Goal: Information Seeking & Learning: Learn about a topic

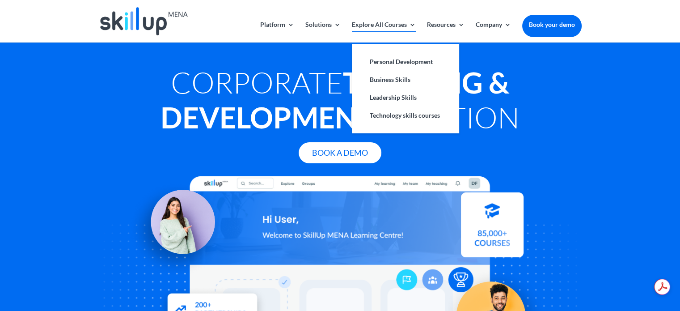
drag, startPoint x: 397, startPoint y: 64, endPoint x: 377, endPoint y: 36, distance: 34.7
click at [377, 36] on link "Explore All Courses" at bounding box center [384, 31] width 64 height 21
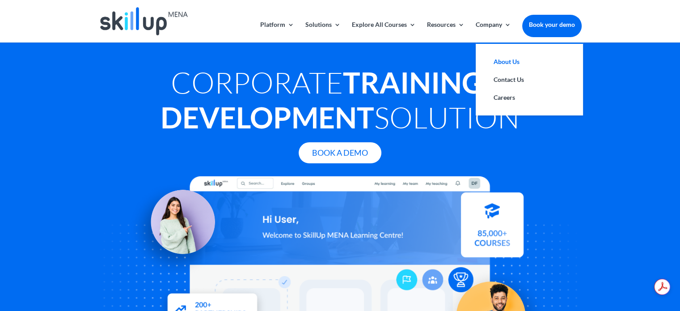
click at [504, 62] on link "About Us" at bounding box center [529, 62] width 89 height 18
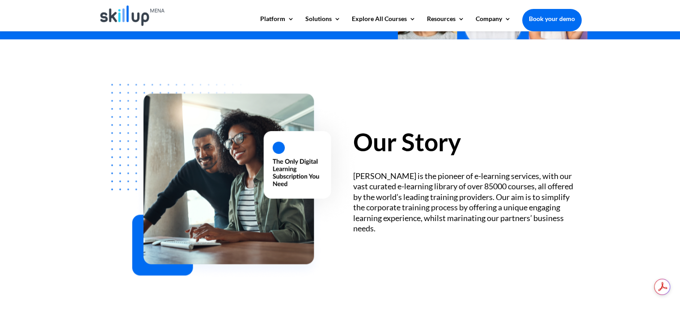
click at [457, 175] on div "SkillUp MENA is the pioneer of e-learning services, with our vast curated e-lea…" at bounding box center [467, 202] width 228 height 63
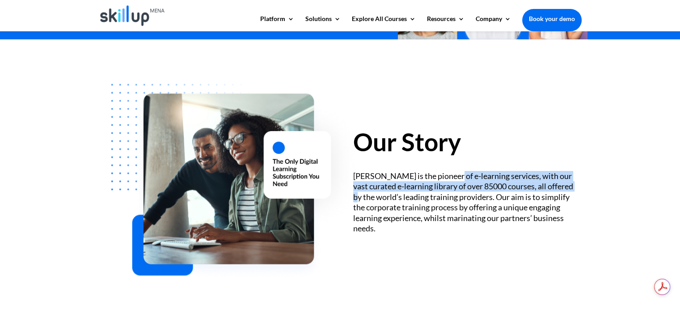
drag, startPoint x: 457, startPoint y: 175, endPoint x: 578, endPoint y: 189, distance: 121.0
click at [578, 189] on div "SkillUp MENA is the pioneer of e-learning services, with our vast curated e-lea…" at bounding box center [467, 202] width 228 height 63
click at [527, 189] on div "SkillUp MENA is the pioneer of e-learning services, with our vast curated e-lea…" at bounding box center [467, 202] width 228 height 63
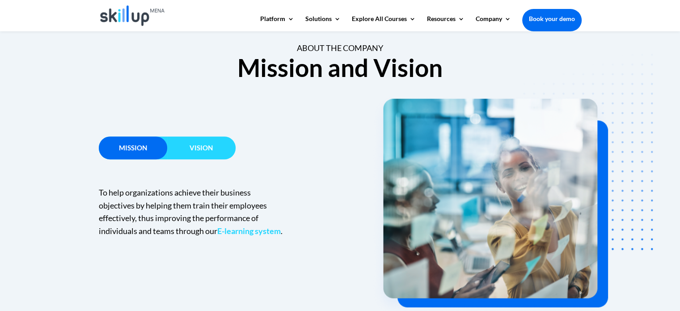
scroll to position [537, 0]
click at [220, 144] on h3 "Vision" at bounding box center [201, 149] width 68 height 11
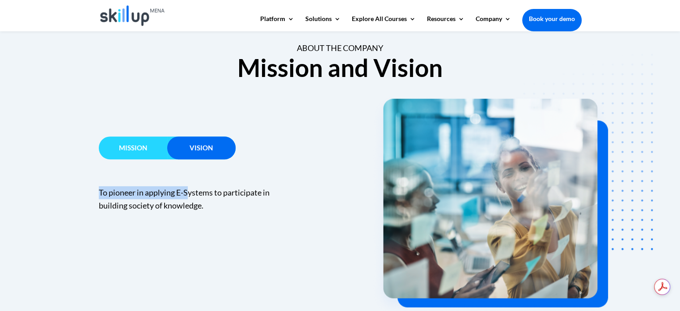
scroll to position [0, 0]
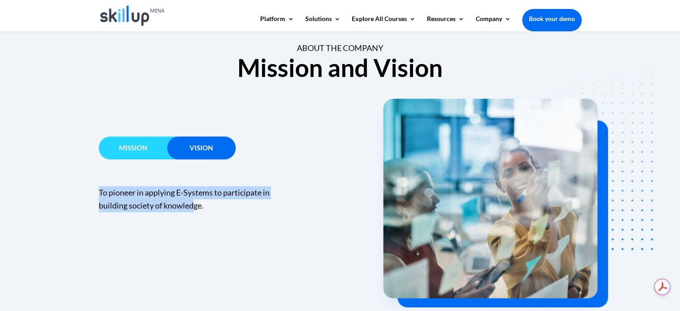
drag, startPoint x: 91, startPoint y: 186, endPoint x: 195, endPoint y: 199, distance: 105.0
click at [195, 199] on div "Mission Vision To help organizations achieve their business objectives by helpi…" at bounding box center [340, 198] width 680 height 230
click at [195, 200] on span "To pioneer in applying E-Systems to participate in building society of knowledg…" at bounding box center [184, 198] width 171 height 23
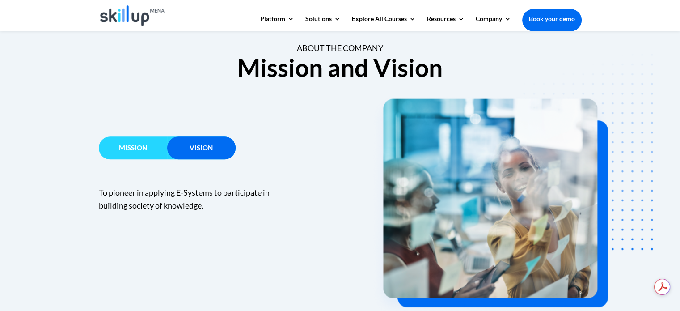
click at [204, 216] on div "Mission Vision To help organizations achieve their business objectives by helpi…" at bounding box center [340, 198] width 483 height 230
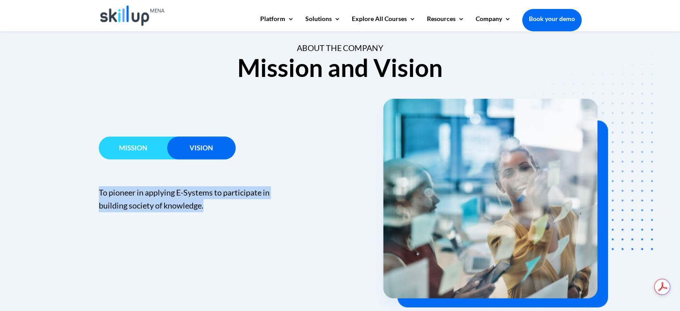
drag, startPoint x: 211, startPoint y: 212, endPoint x: 82, endPoint y: 189, distance: 131.3
click at [87, 190] on div "Mission Vision To help organizations achieve their business objectives by helpi…" at bounding box center [340, 198] width 680 height 230
click at [79, 199] on div "Mission Vision To help organizations achieve their business objectives by helpi…" at bounding box center [340, 198] width 680 height 230
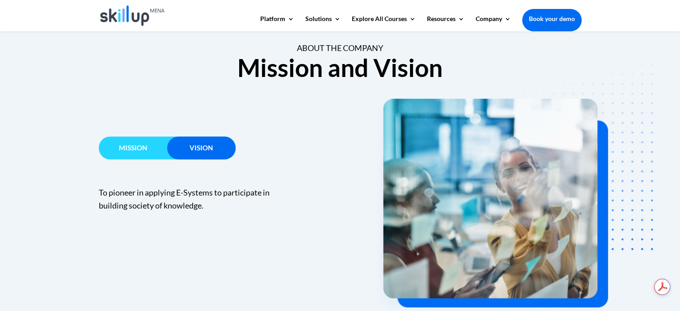
click at [121, 155] on h3 "Mission" at bounding box center [133, 149] width 68 height 11
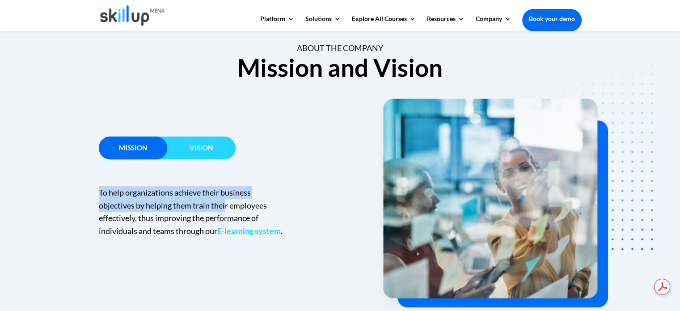
drag, startPoint x: 109, startPoint y: 188, endPoint x: 226, endPoint y: 202, distance: 118.0
click at [226, 202] on div "Mission Vision To help organizations achieve their business objectives by helpi…" at bounding box center [340, 198] width 680 height 230
click at [200, 211] on p "To help organizations achieve their business objectives by helping them train t…" at bounding box center [192, 211] width 187 height 51
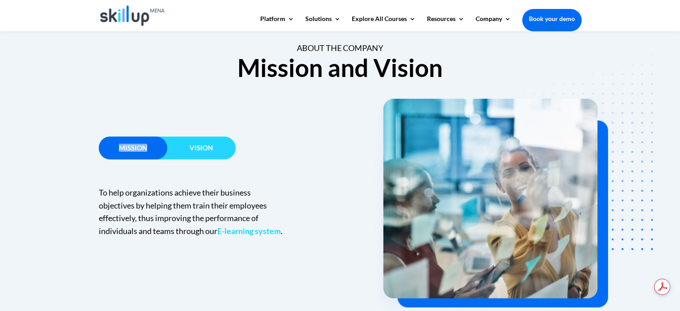
drag, startPoint x: 154, startPoint y: 149, endPoint x: 105, endPoint y: 149, distance: 49.2
click at [105, 149] on h3 "Mission" at bounding box center [133, 149] width 68 height 11
